Goal: Task Accomplishment & Management: Use online tool/utility

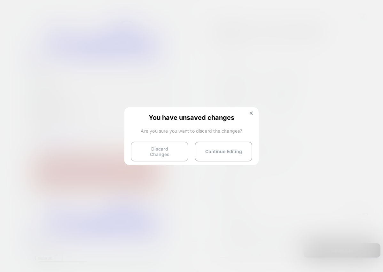
click at [175, 150] on button "Discard Changes" at bounding box center [160, 151] width 58 height 20
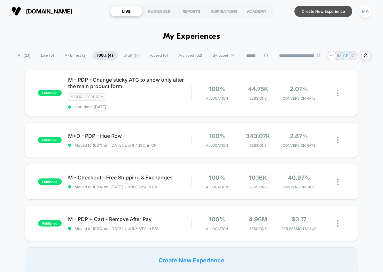
click at [323, 13] on button "Create New Experience" at bounding box center [324, 11] width 58 height 11
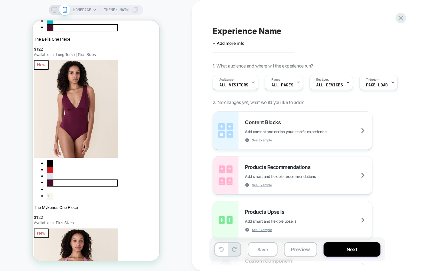
scroll to position [548, 0]
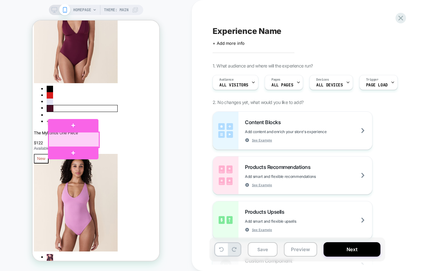
click at [75, 138] on div at bounding box center [74, 139] width 51 height 15
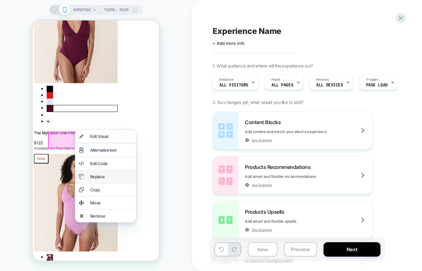
click at [106, 179] on div "Replace" at bounding box center [111, 176] width 42 height 5
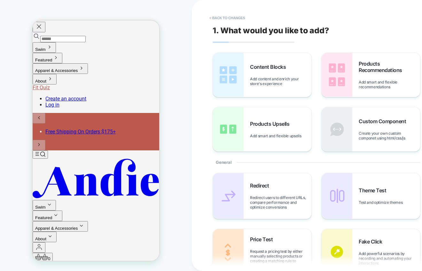
scroll to position [0, 0]
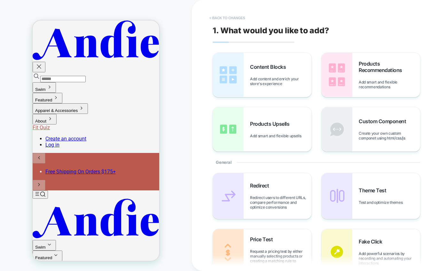
click at [225, 15] on button "< Back to changes" at bounding box center [227, 18] width 42 height 10
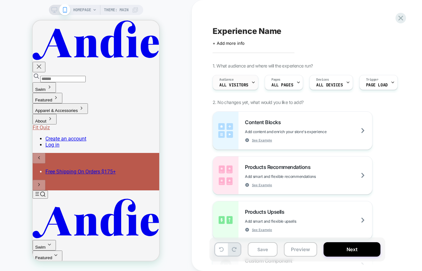
click at [238, 84] on span "All Visitors" at bounding box center [233, 85] width 29 height 4
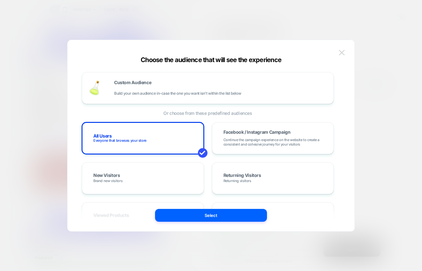
click at [341, 52] on img at bounding box center [342, 52] width 6 height 5
